Goal: Task Accomplishment & Management: Manage account settings

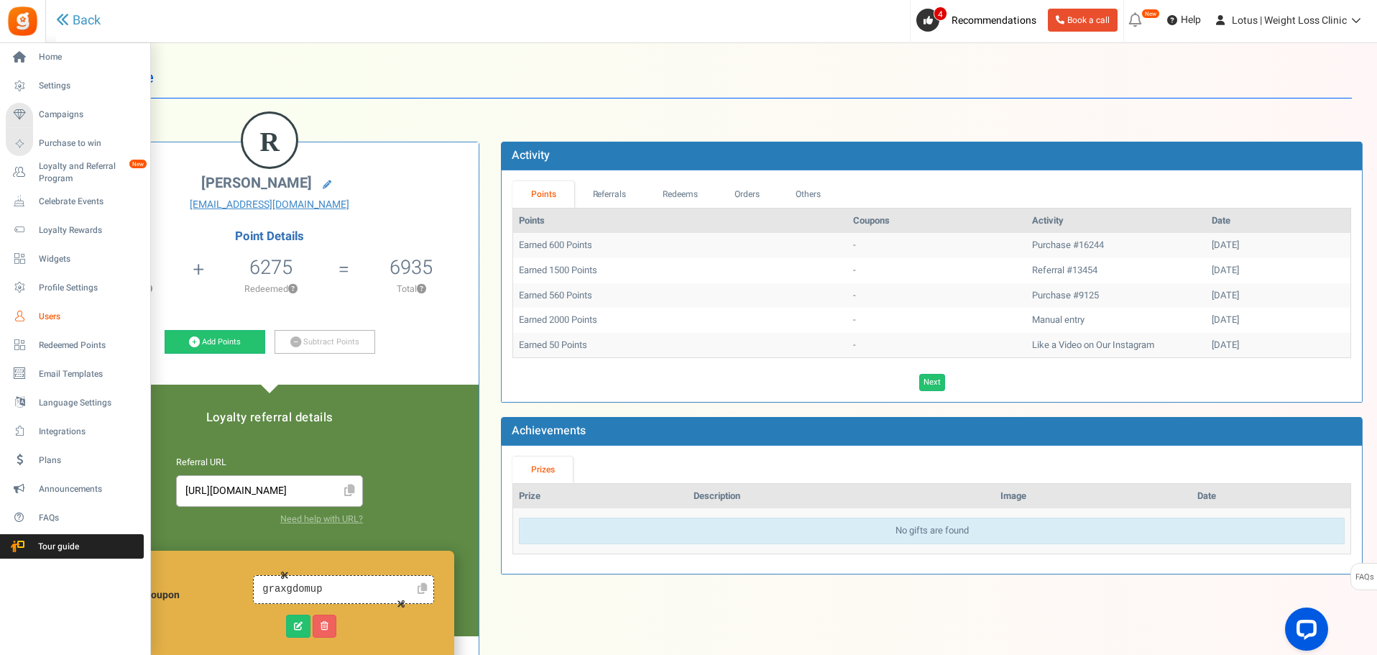
click at [32, 314] on link "Users" at bounding box center [75, 316] width 138 height 24
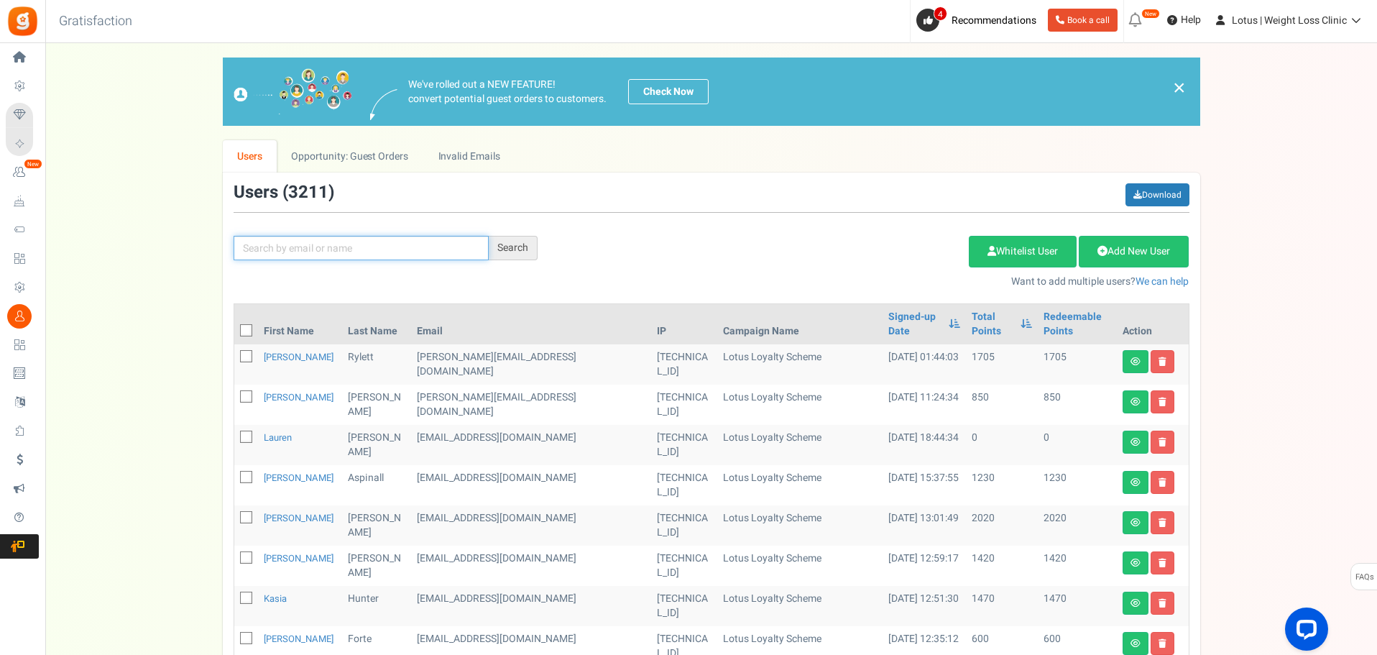
click at [285, 248] on input "text" at bounding box center [361, 248] width 255 height 24
type input "[PERSON_NAME]"
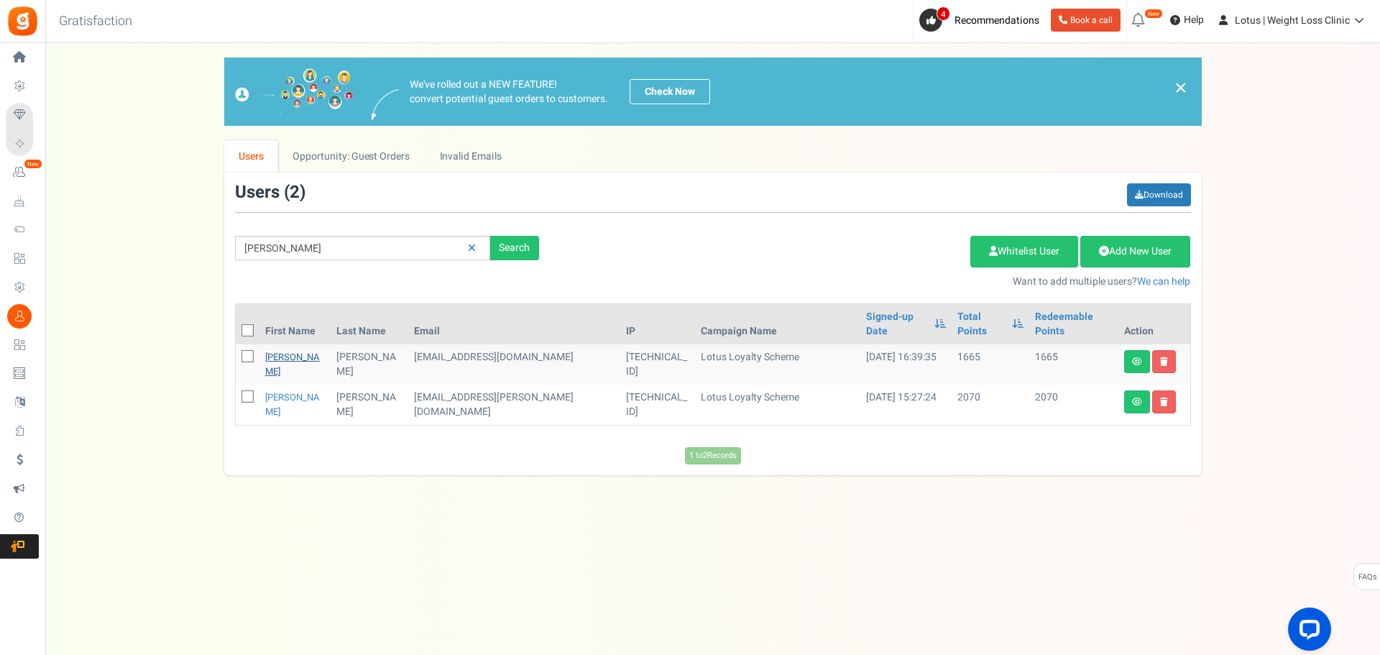
click at [281, 350] on link "[PERSON_NAME]" at bounding box center [292, 364] width 55 height 28
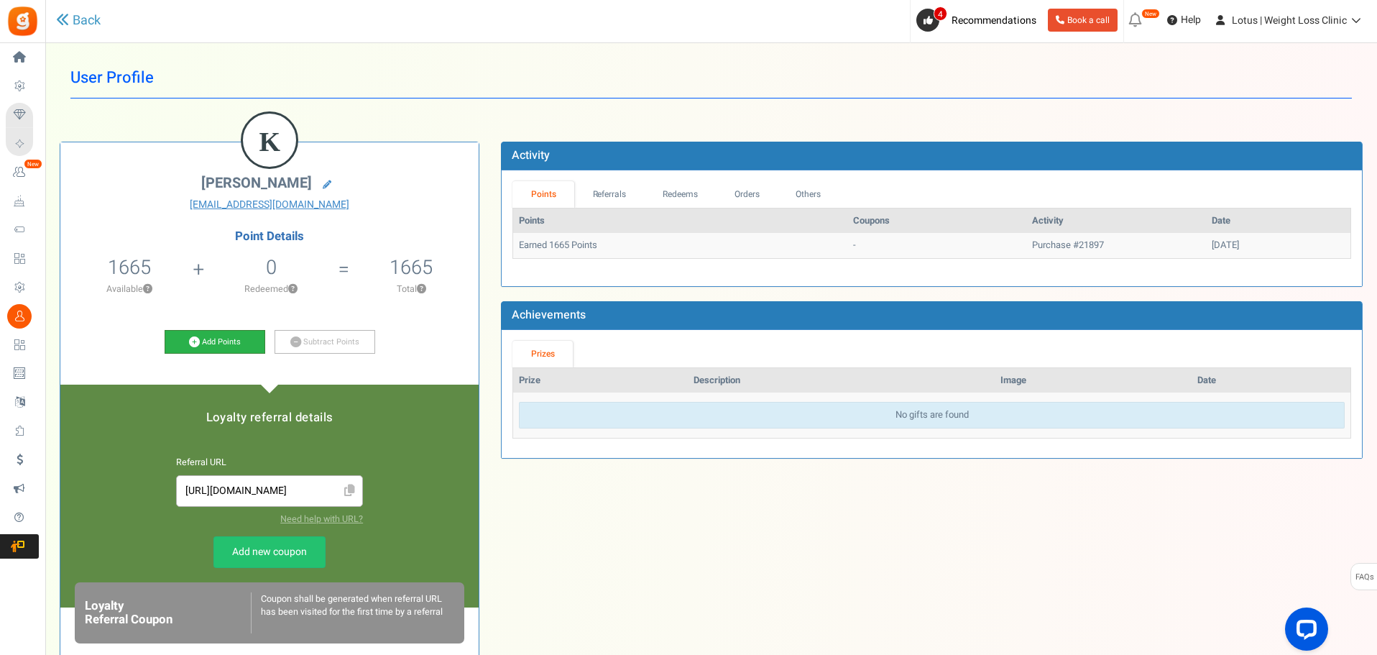
click at [231, 346] on link "Add Points" at bounding box center [215, 342] width 101 height 24
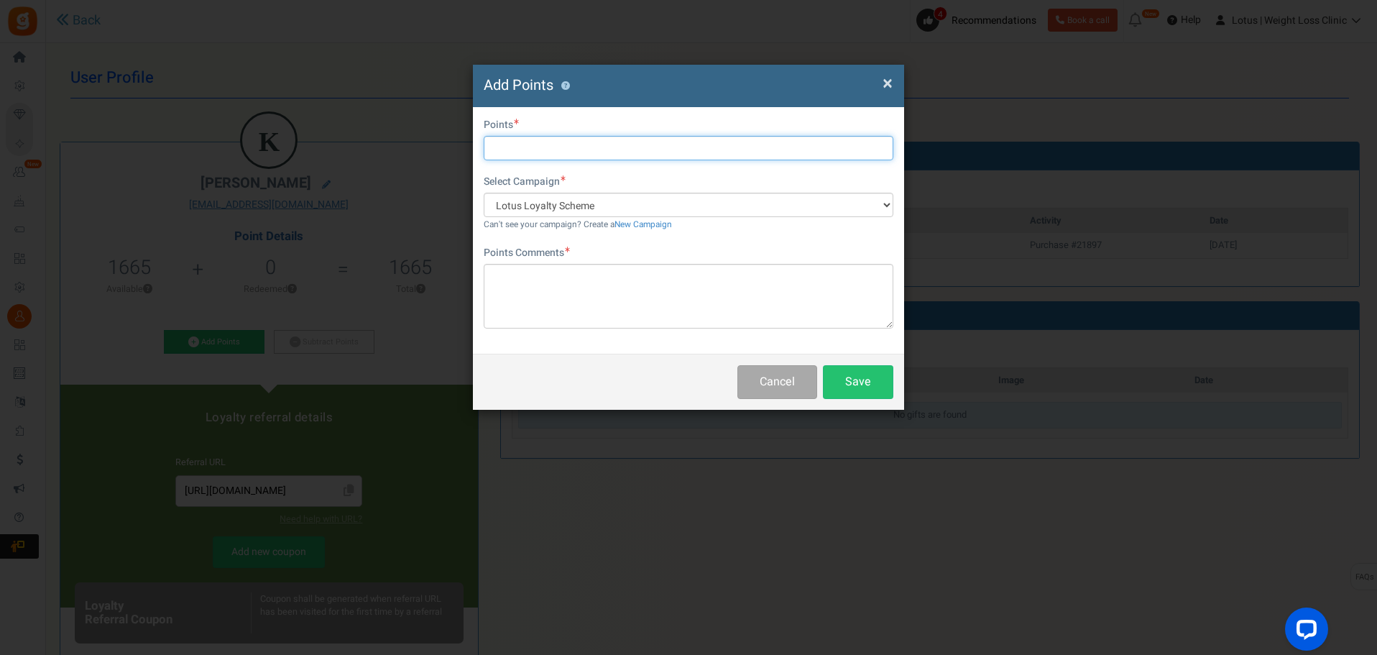
click at [531, 144] on input "text" at bounding box center [689, 148] width 410 height 24
type input "2000"
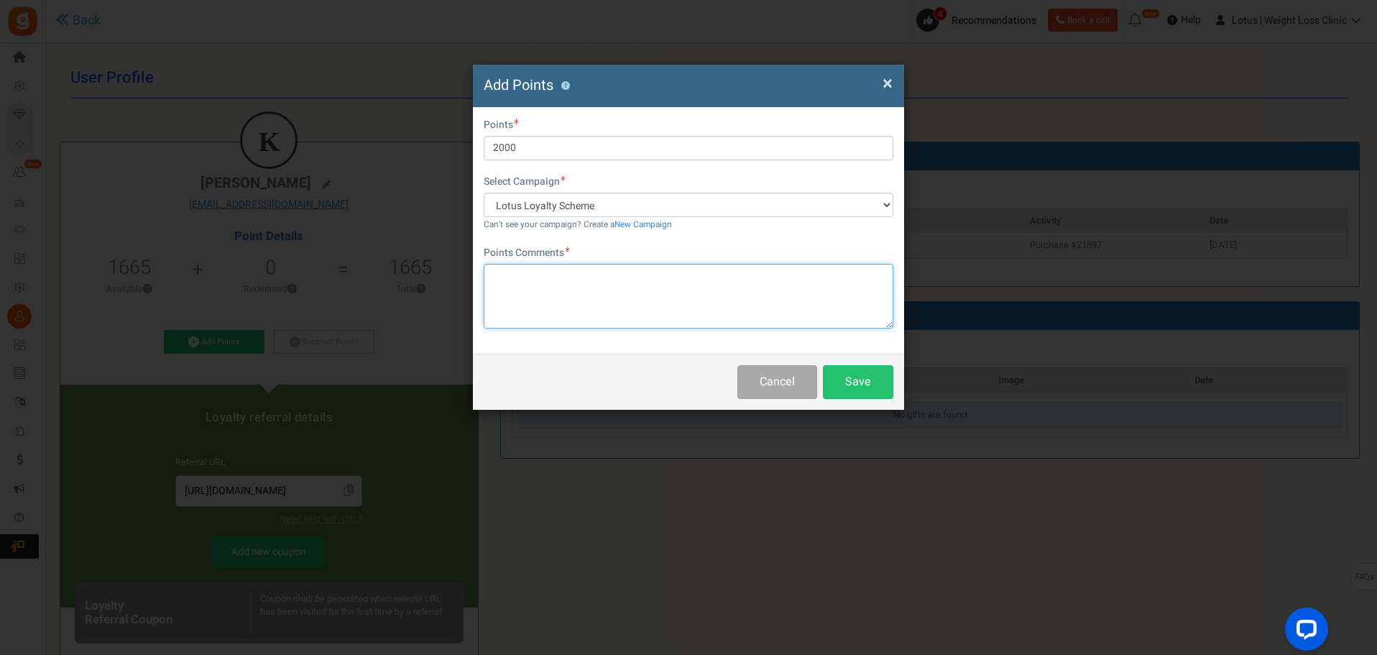
click at [646, 316] on textarea at bounding box center [689, 296] width 410 height 65
type textarea "GOG"
click at [868, 377] on button "Save" at bounding box center [858, 382] width 70 height 34
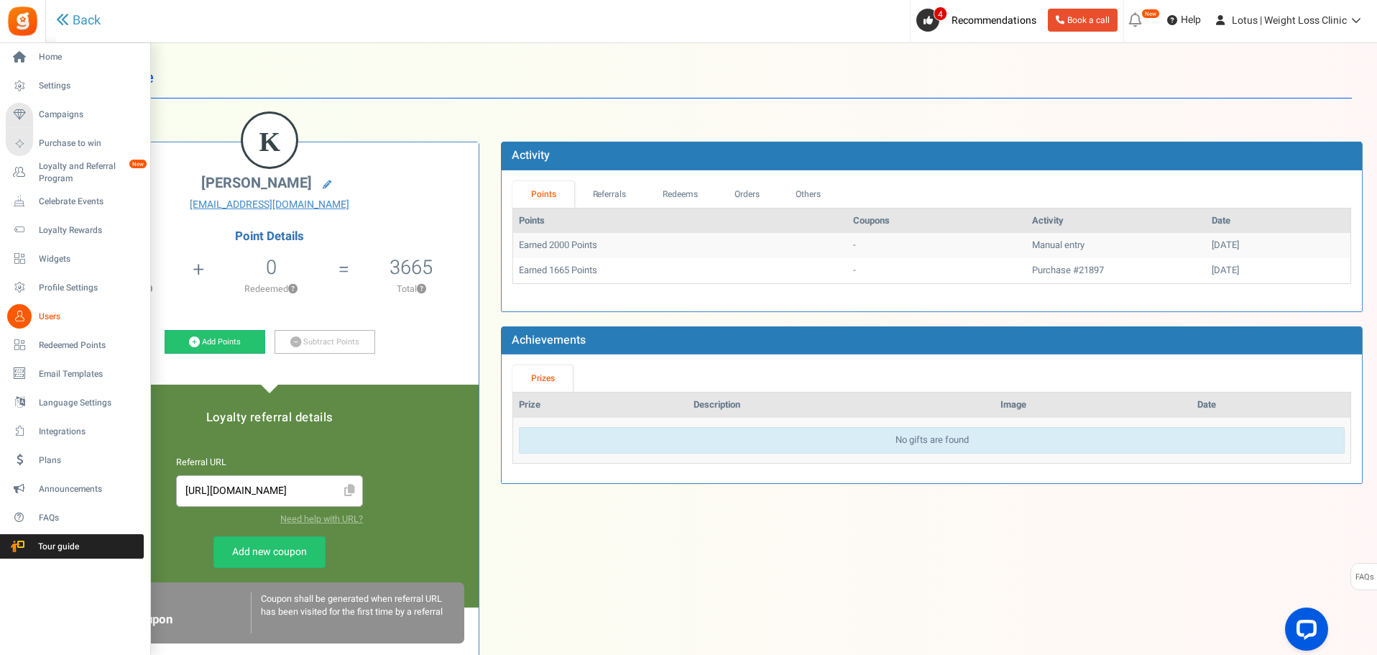
click at [61, 314] on span "Users" at bounding box center [89, 317] width 101 height 12
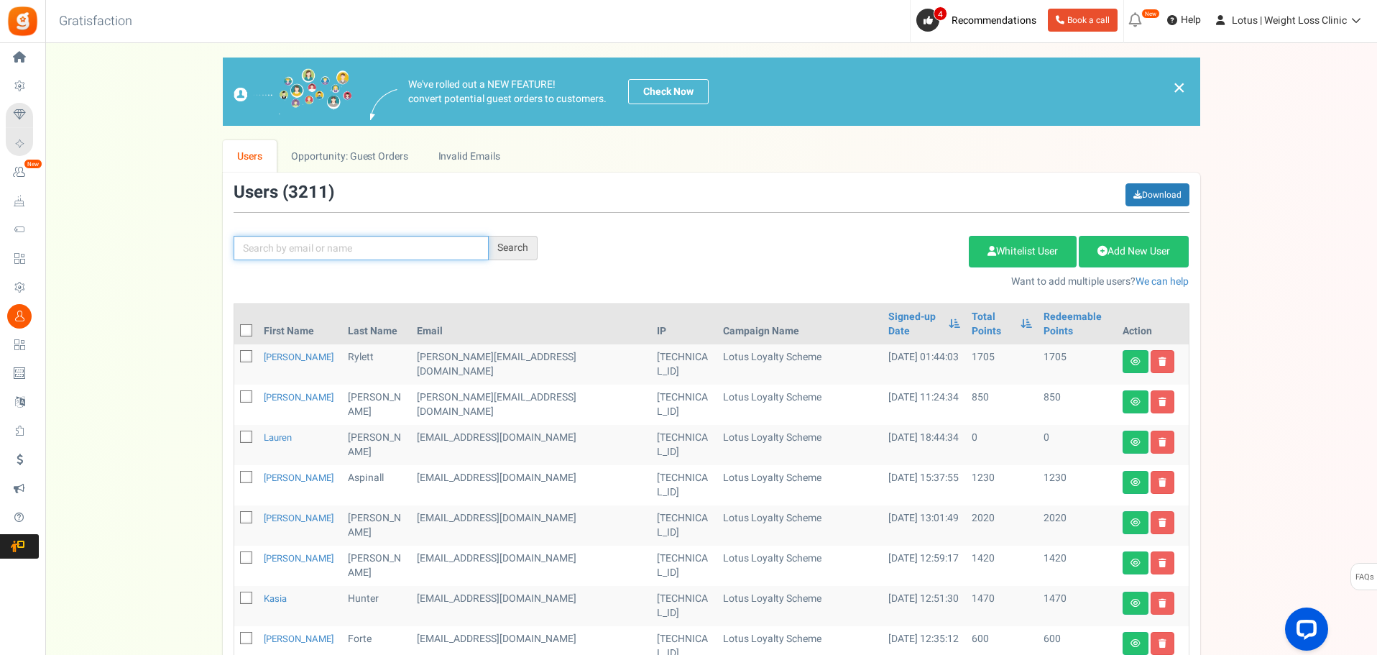
click at [312, 258] on input "text" at bounding box center [361, 248] width 255 height 24
paste input "[EMAIL_ADDRESS][DOMAIN_NAME]"
type input "[EMAIL_ADDRESS][DOMAIN_NAME]"
click at [494, 248] on div "Search" at bounding box center [513, 248] width 49 height 24
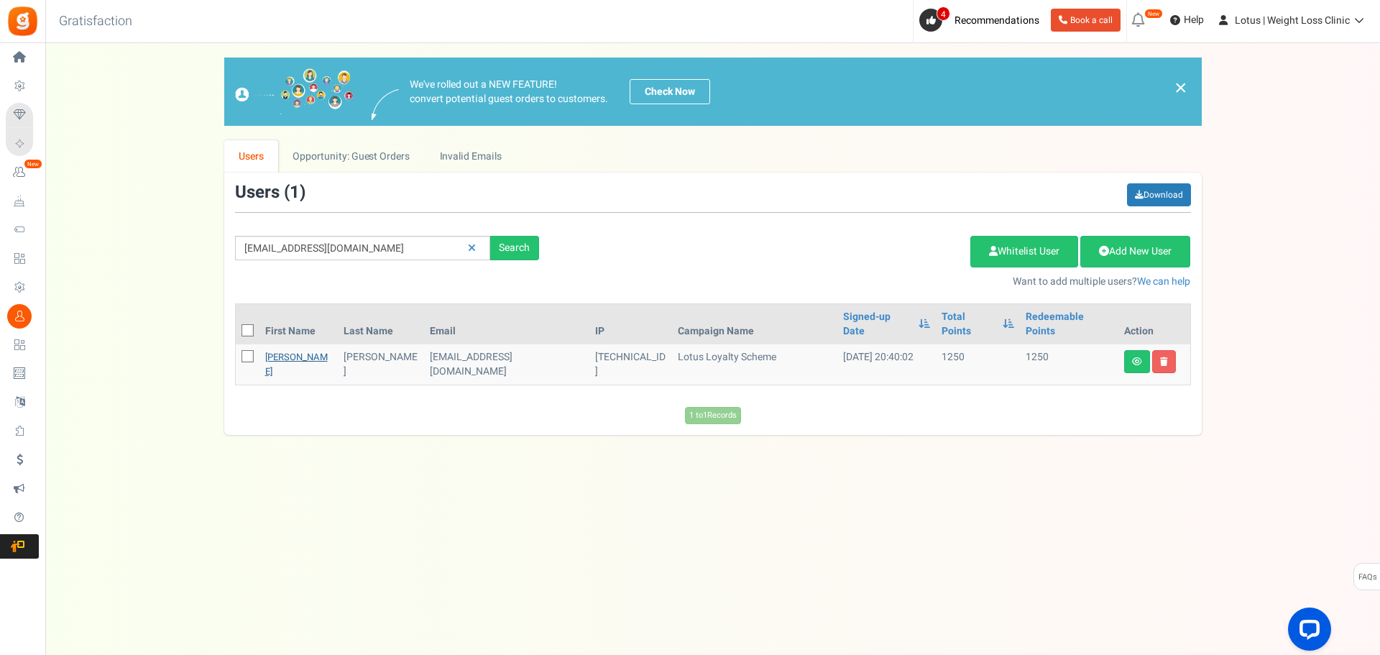
click at [290, 350] on link "[PERSON_NAME]" at bounding box center [296, 364] width 63 height 28
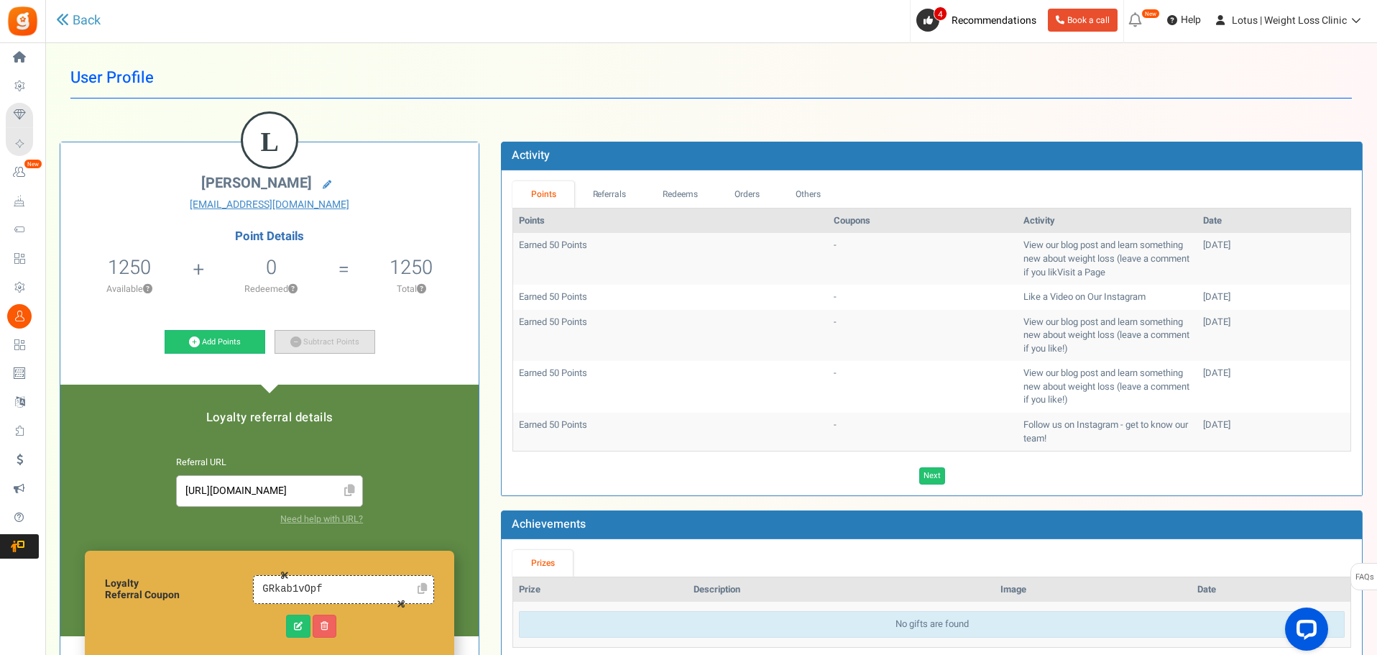
click at [317, 337] on link "Subtract Points" at bounding box center [325, 342] width 101 height 24
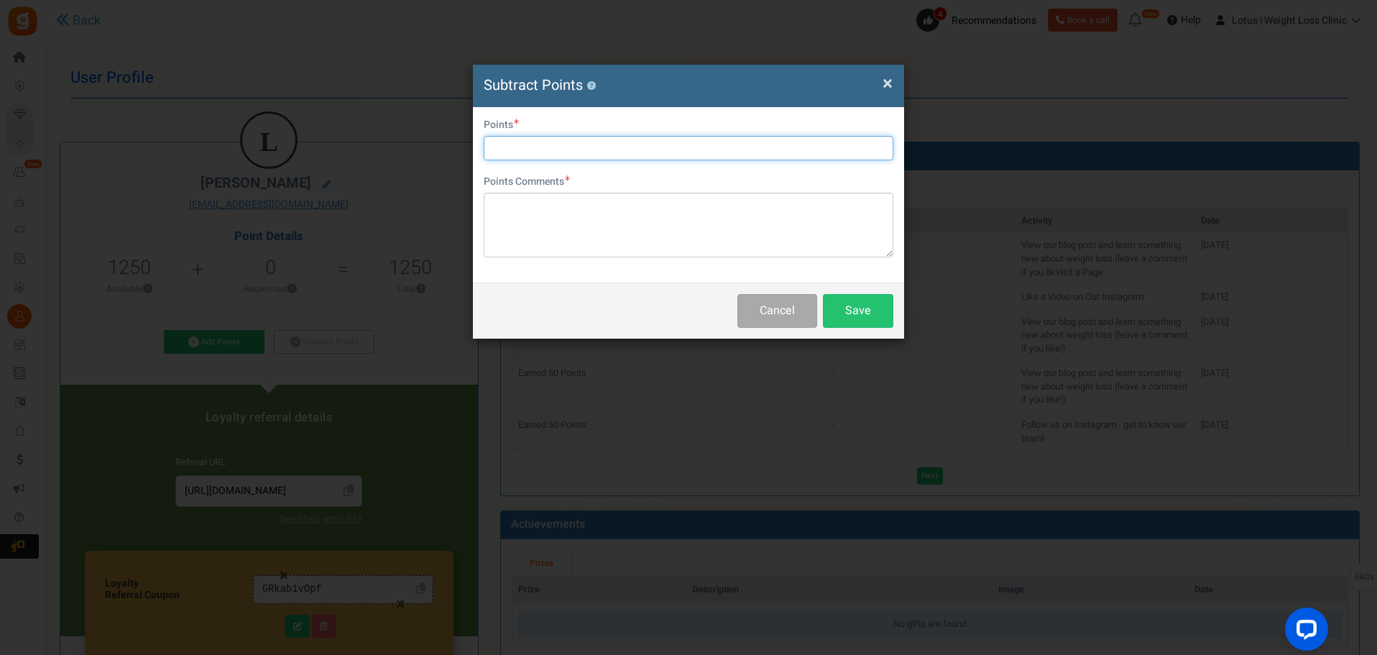
click at [507, 141] on input "text" at bounding box center [689, 148] width 410 height 24
type input "1250"
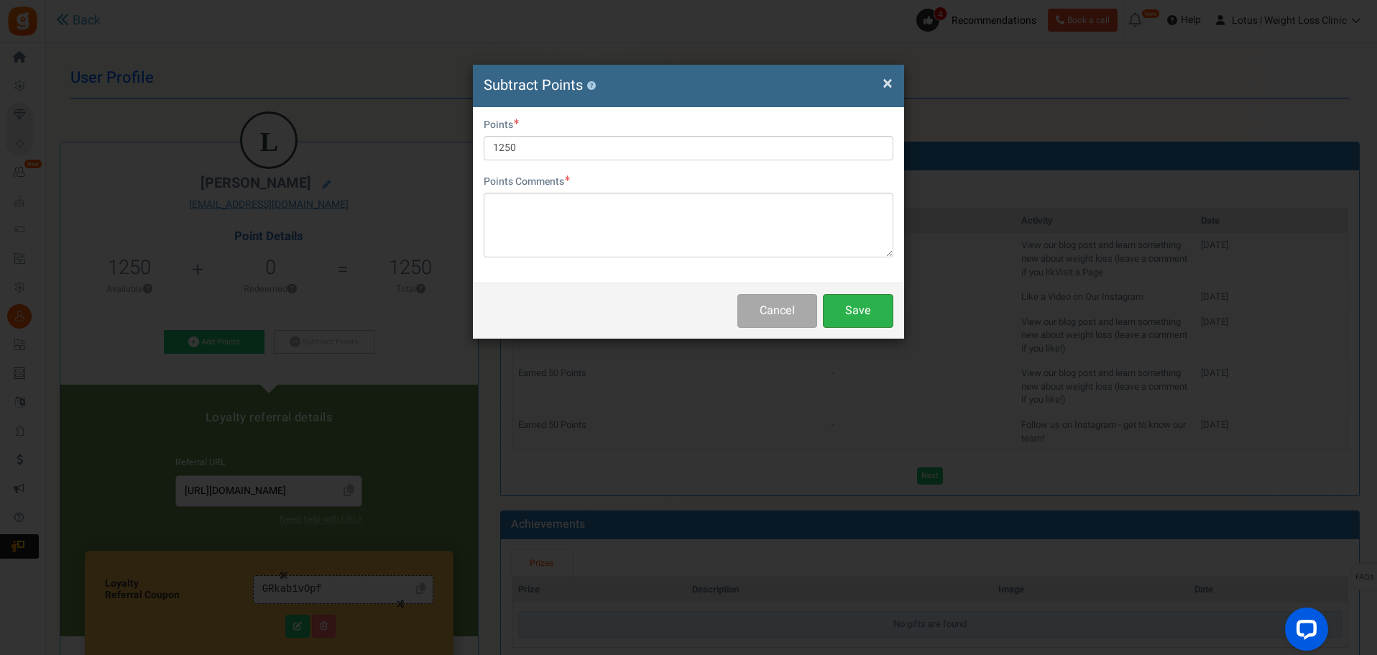
click at [868, 316] on button "Save" at bounding box center [858, 311] width 70 height 34
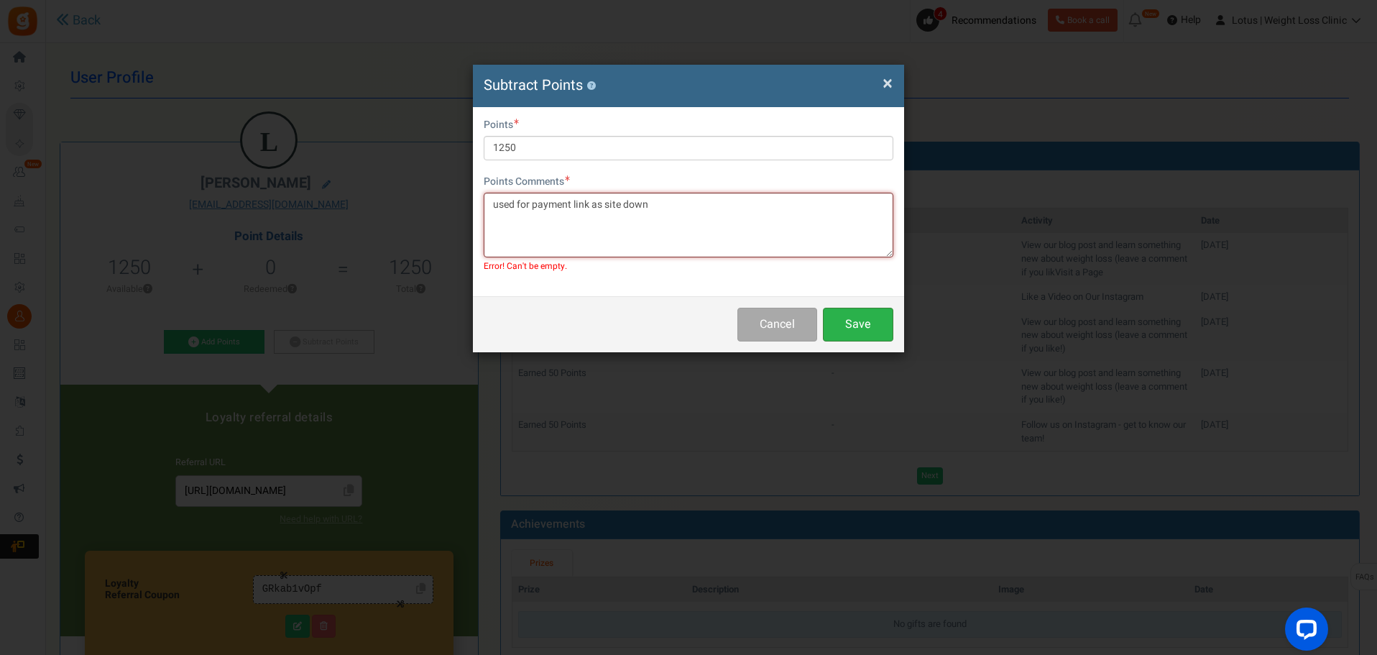
type textarea "used for payment link as site down"
click at [864, 318] on button "Save" at bounding box center [858, 325] width 70 height 34
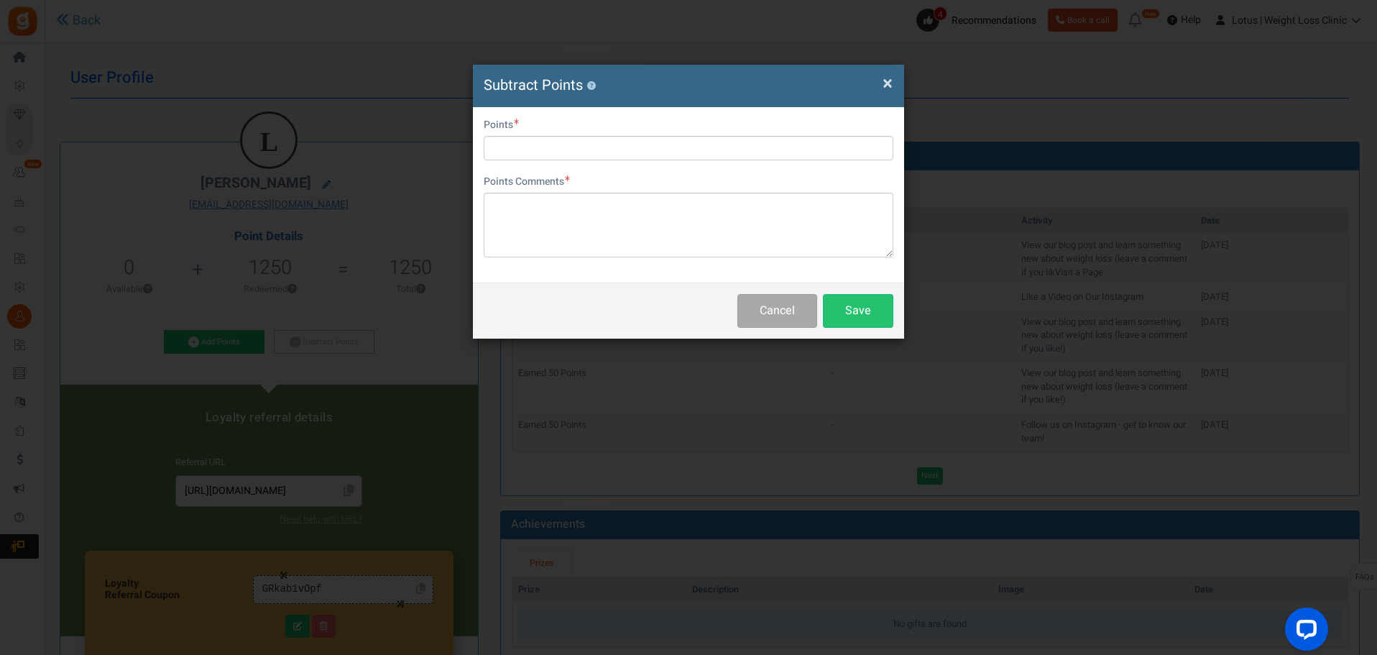
click at [886, 84] on span "×" at bounding box center [888, 83] width 10 height 27
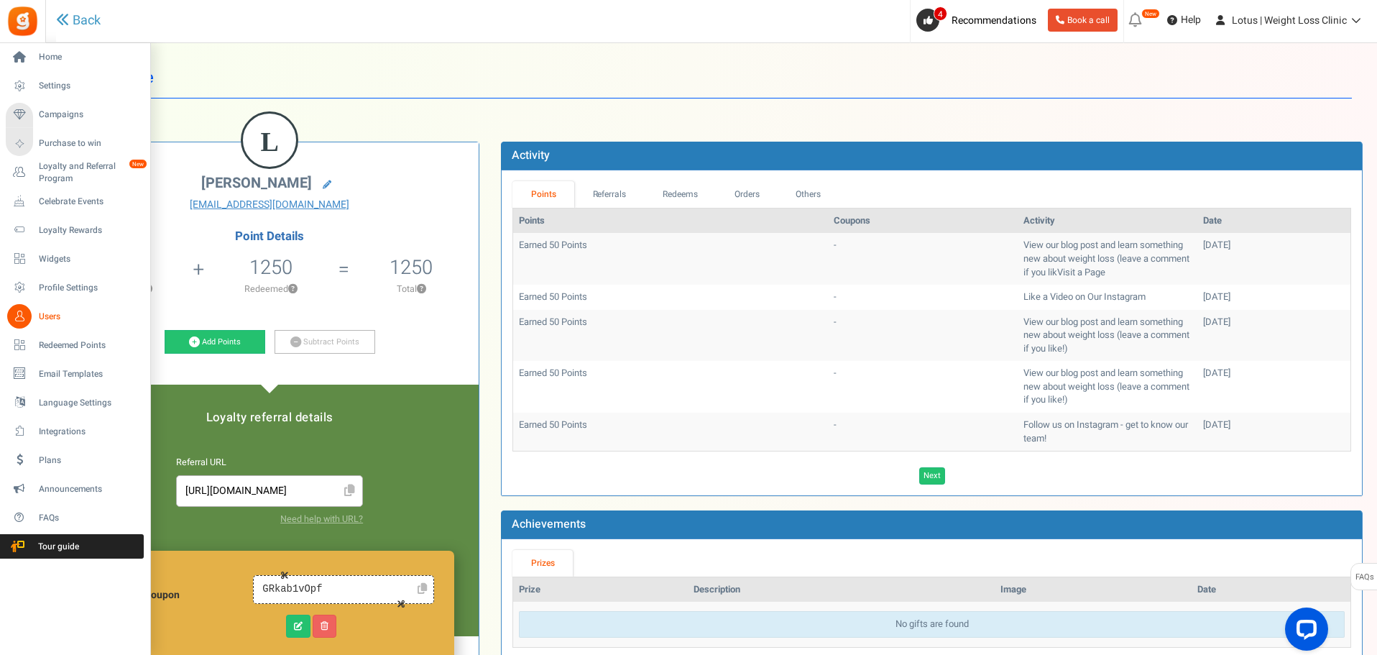
click at [59, 321] on span "Users" at bounding box center [89, 317] width 101 height 12
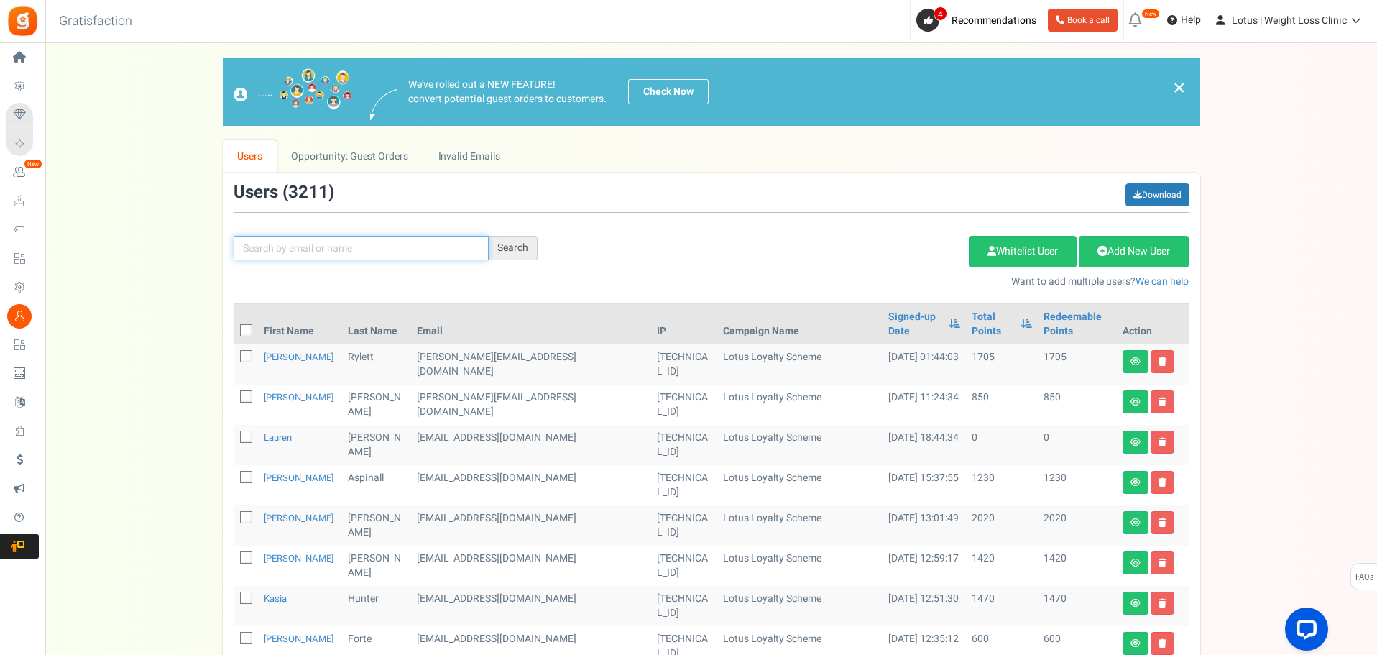
click at [285, 254] on input "text" at bounding box center [361, 248] width 255 height 24
paste input "[PERSON_NAME][EMAIL_ADDRESS][PERSON_NAME][DOMAIN_NAME]"
type input "[PERSON_NAME][EMAIL_ADDRESS][PERSON_NAME][DOMAIN_NAME]"
click at [514, 244] on div "Search" at bounding box center [513, 248] width 49 height 24
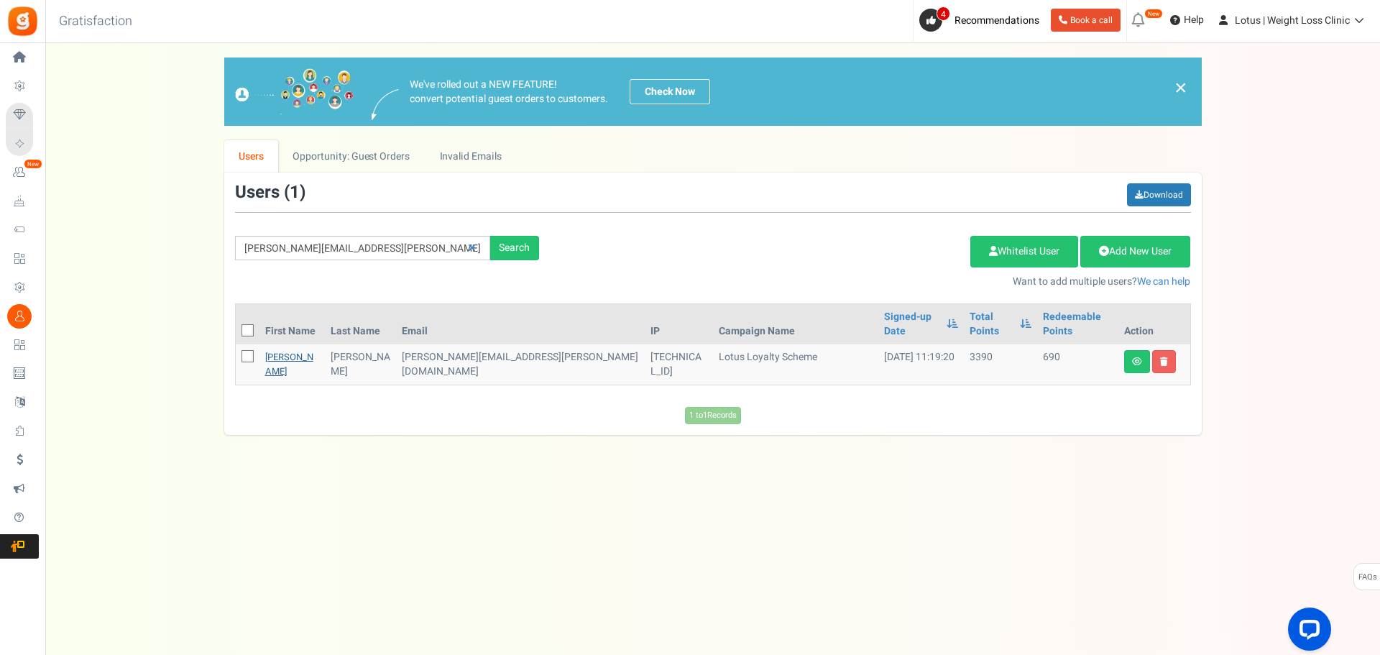
click at [273, 350] on link "[PERSON_NAME]" at bounding box center [289, 364] width 48 height 28
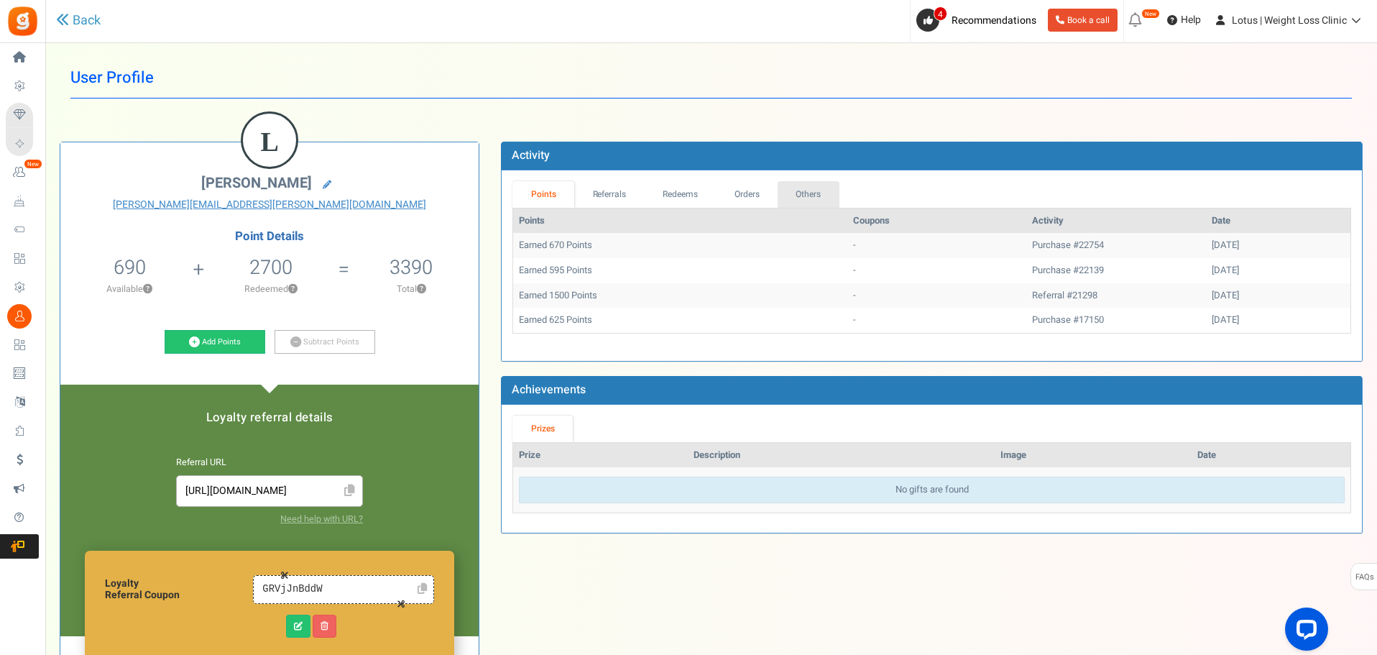
click at [806, 184] on link "Others" at bounding box center [809, 194] width 62 height 27
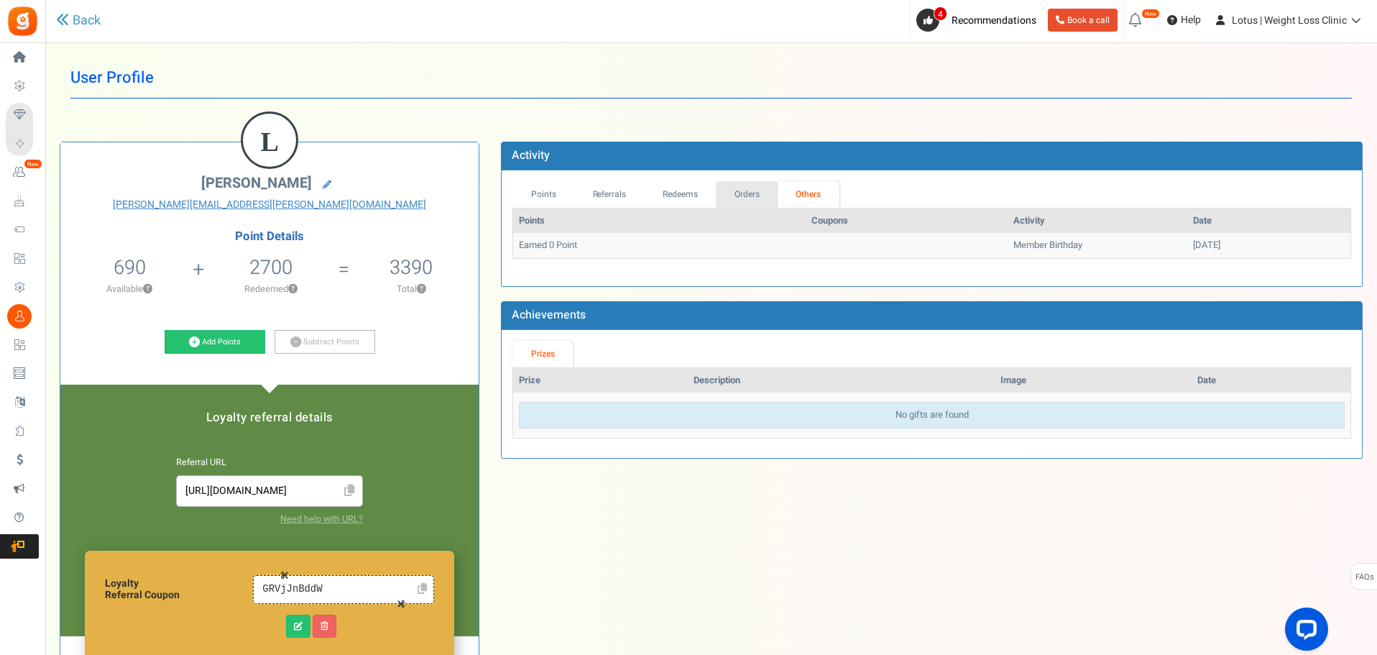
click at [762, 196] on link "Orders" at bounding box center [747, 194] width 62 height 27
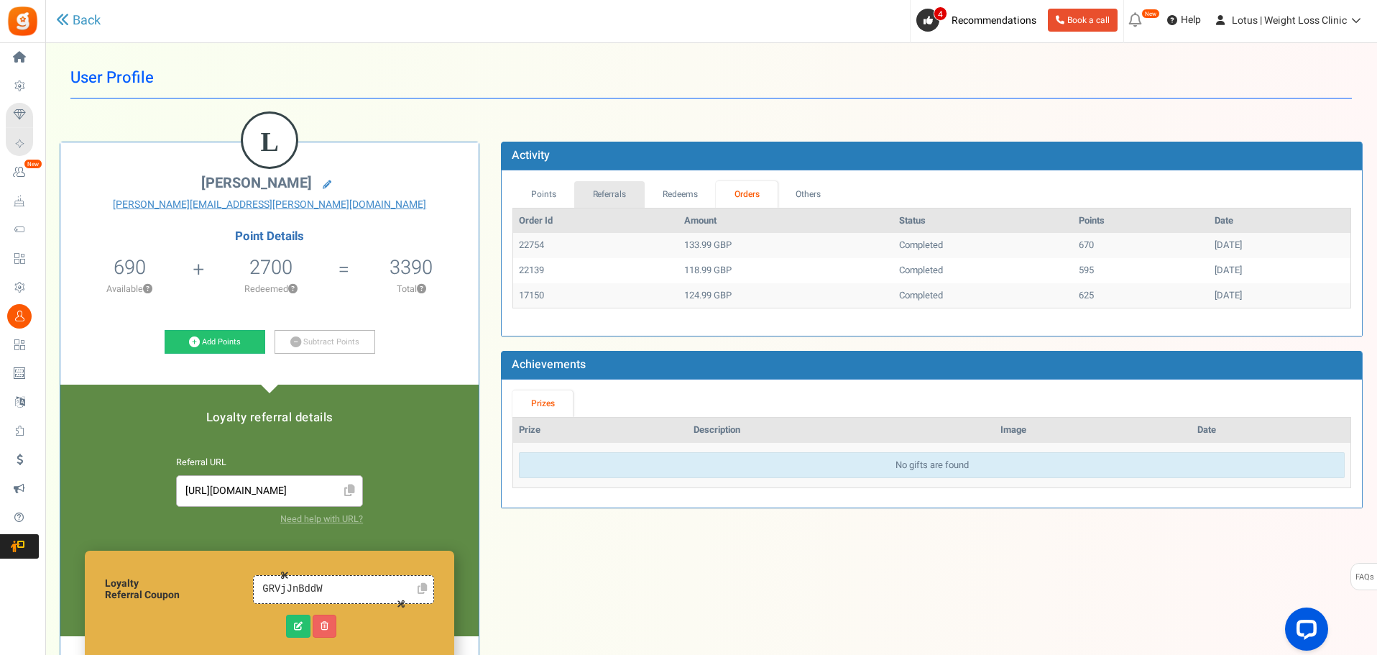
click at [622, 196] on link "Referrals" at bounding box center [609, 194] width 70 height 27
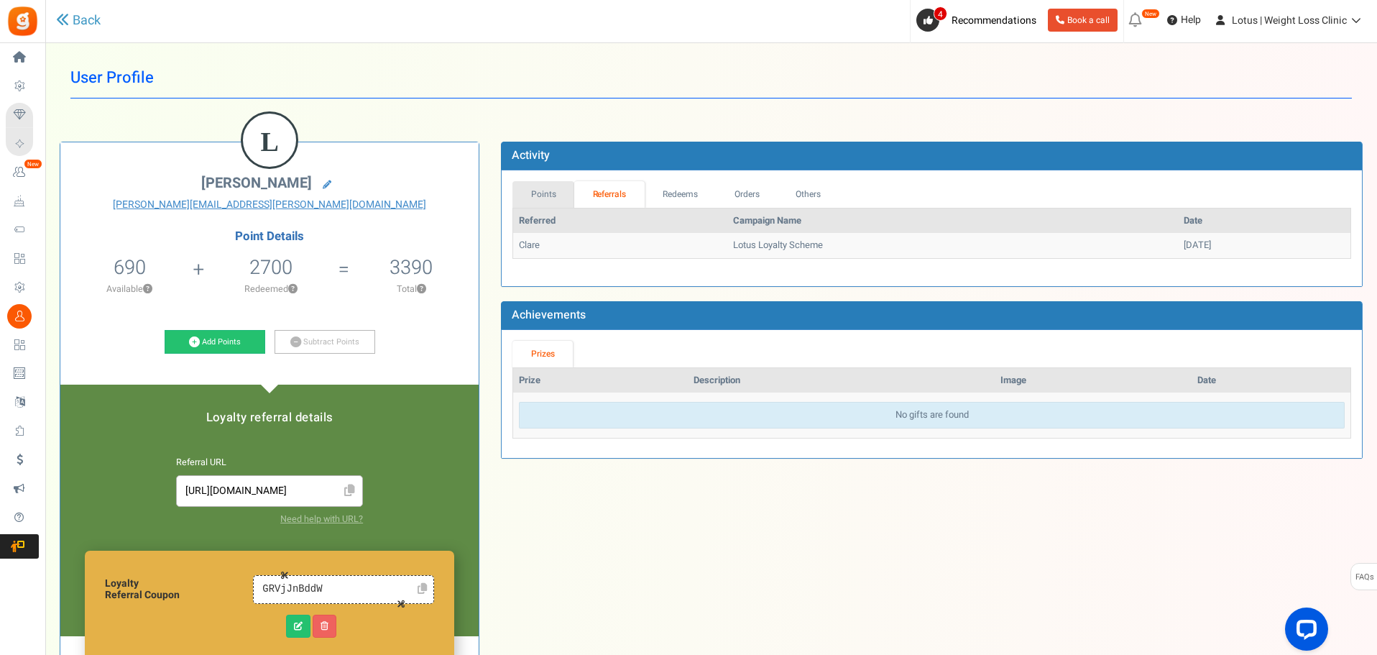
click at [543, 196] on link "Points" at bounding box center [543, 194] width 62 height 27
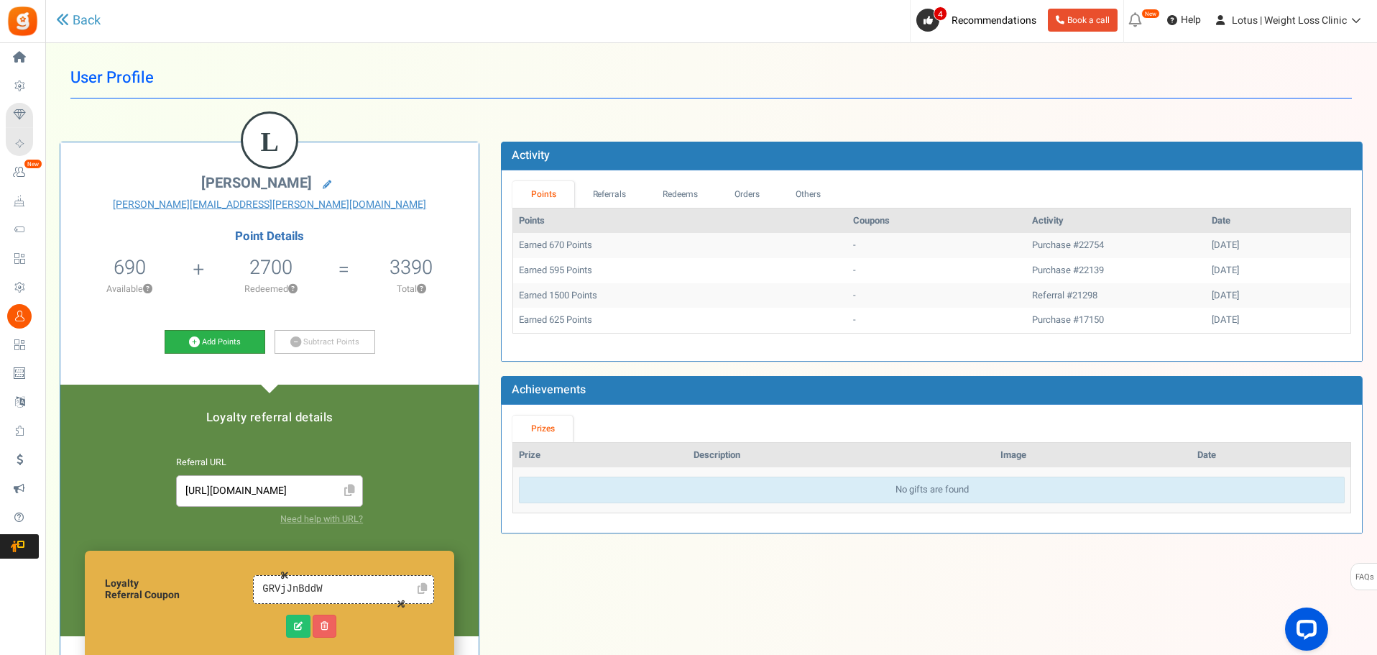
click at [223, 339] on link "Add Points" at bounding box center [215, 342] width 101 height 24
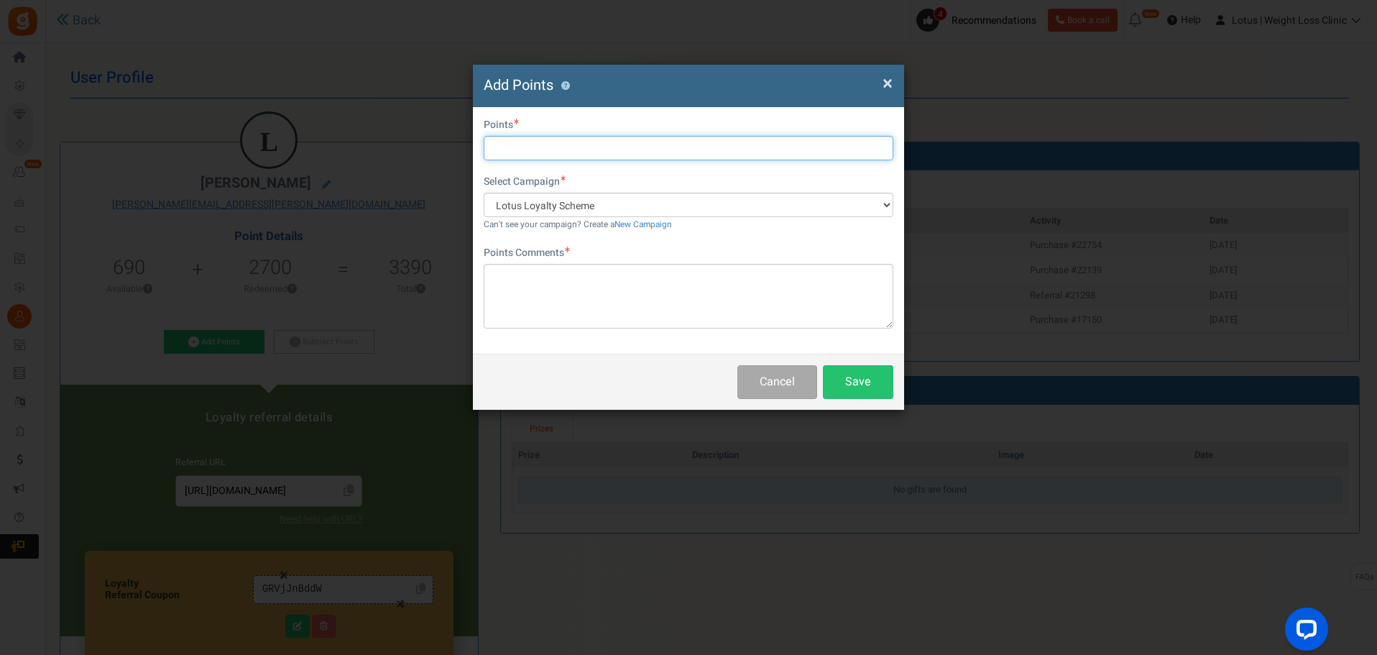
click at [521, 154] on input "text" at bounding box center [689, 148] width 410 height 24
type input "1500"
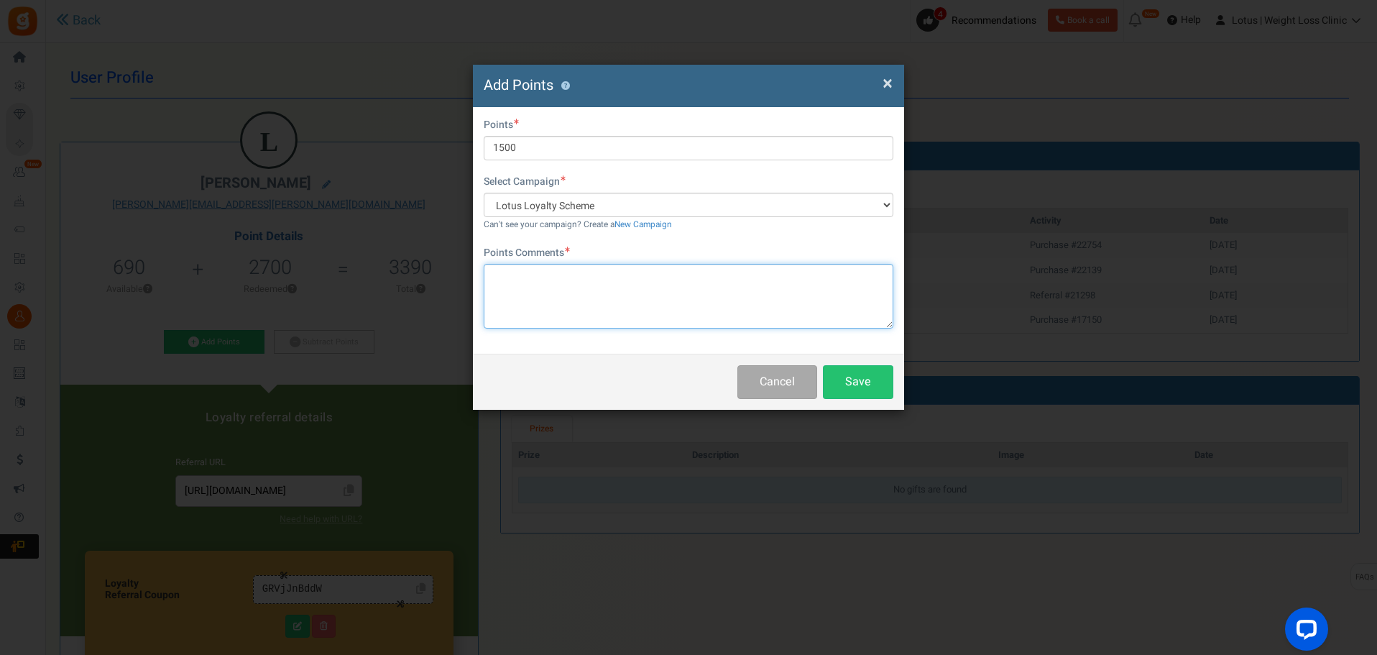
click at [540, 281] on textarea at bounding box center [689, 296] width 410 height 65
type textarea "refer a friend given back as had refund on another order"
click at [852, 384] on button "Save" at bounding box center [858, 382] width 70 height 34
